Goal: Connect with others: Connect with others

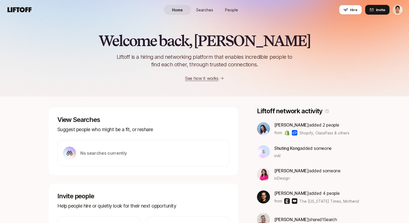
click at [230, 12] on span "People" at bounding box center [231, 10] width 13 height 6
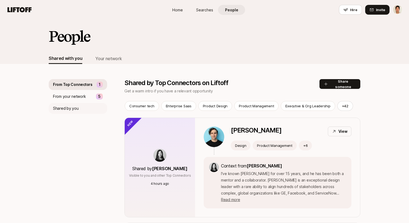
click at [82, 104] on div "Shared by you" at bounding box center [78, 108] width 58 height 11
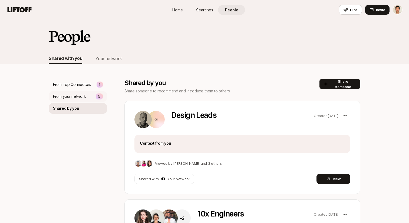
click at [73, 96] on p "From your network" at bounding box center [69, 96] width 33 height 6
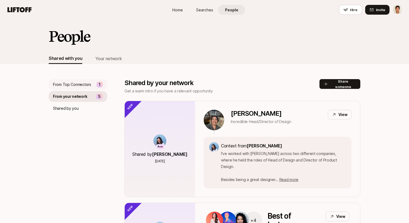
click at [86, 85] on p "From Top Connectors" at bounding box center [72, 84] width 38 height 6
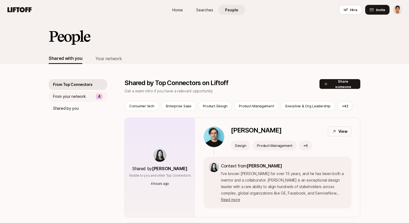
click at [69, 94] on p "From your network" at bounding box center [69, 96] width 33 height 6
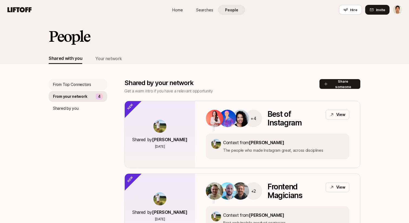
click at [60, 85] on p "From Top Connectors" at bounding box center [72, 84] width 38 height 6
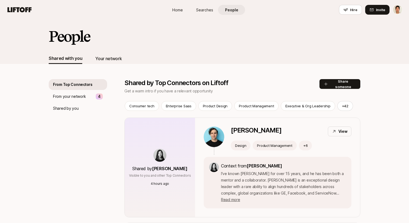
click at [97, 56] on div "Your network" at bounding box center [108, 58] width 26 height 7
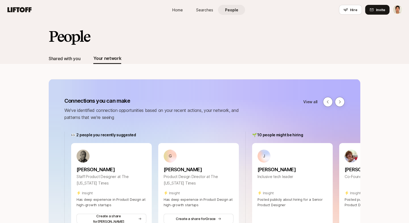
click at [60, 59] on div "Shared with you" at bounding box center [65, 58] width 32 height 7
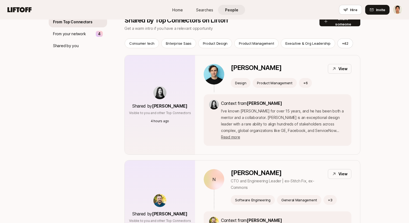
scroll to position [64, 0]
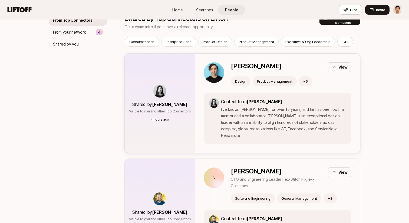
click at [319, 89] on div "Chris Baum View Design Product Management + 6" at bounding box center [278, 77] width 148 height 30
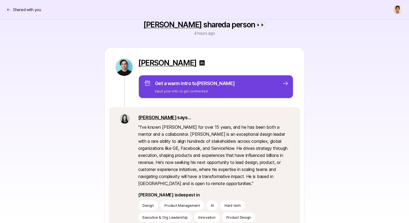
scroll to position [46, 0]
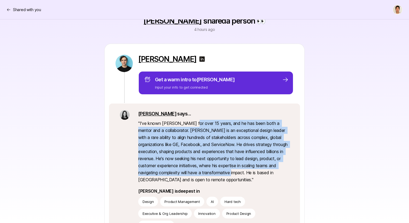
drag, startPoint x: 190, startPoint y: 125, endPoint x: 221, endPoint y: 172, distance: 56.1
click at [221, 171] on p "" I've known Chris for over 15 years, and he has been both a mentor and a colla…" at bounding box center [213, 151] width 151 height 63
click at [195, 162] on p "" I've known Chris for over 15 years, and he has been both a mentor and a colla…" at bounding box center [213, 151] width 151 height 63
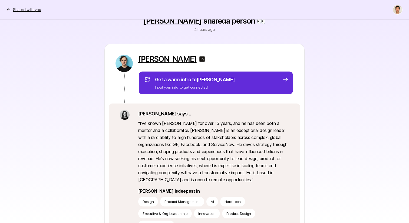
click at [19, 8] on p "Shared with you" at bounding box center [27, 9] width 28 height 6
